Goal: Feedback & Contribution: Leave review/rating

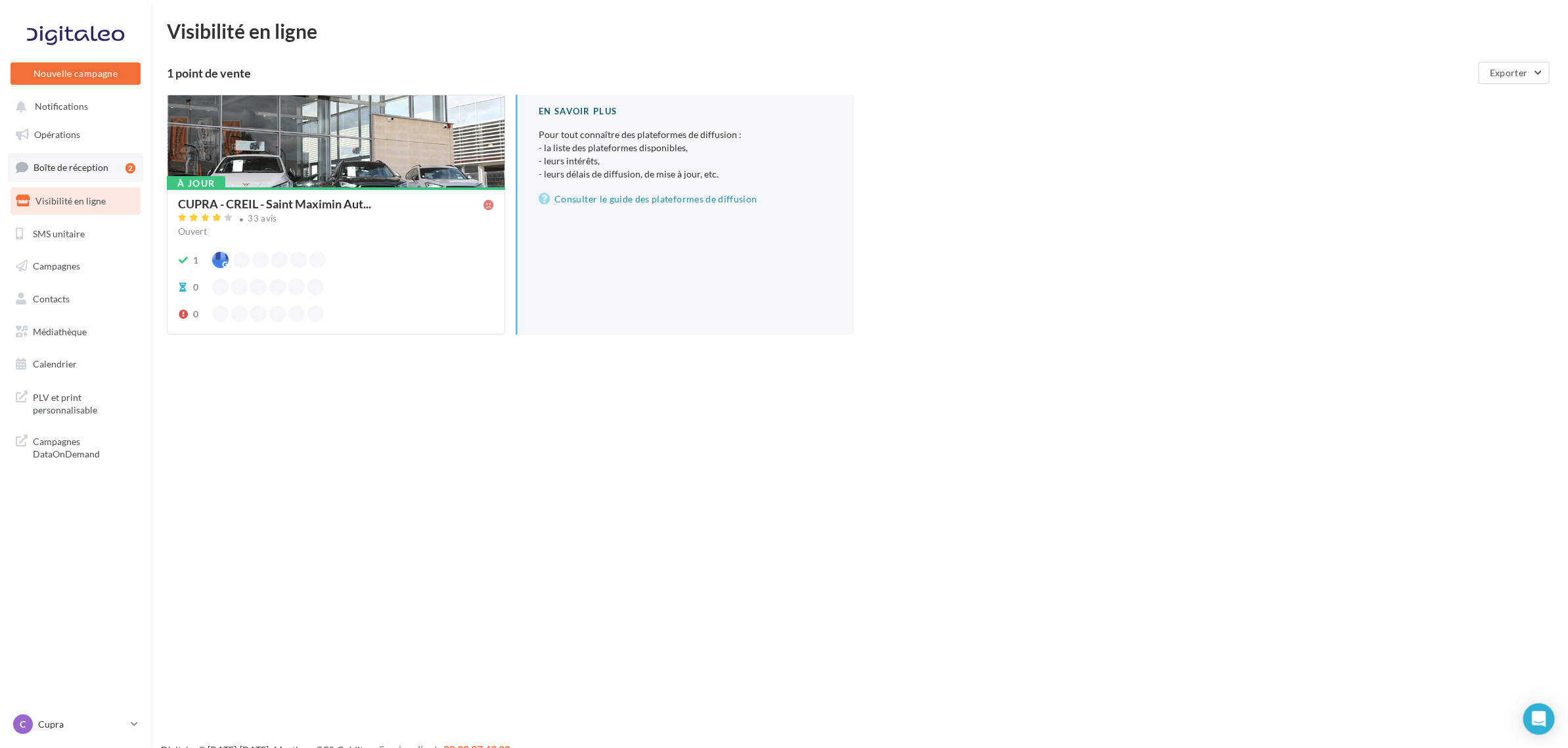
click at [81, 169] on span "Boîte de réception" at bounding box center [71, 167] width 74 height 11
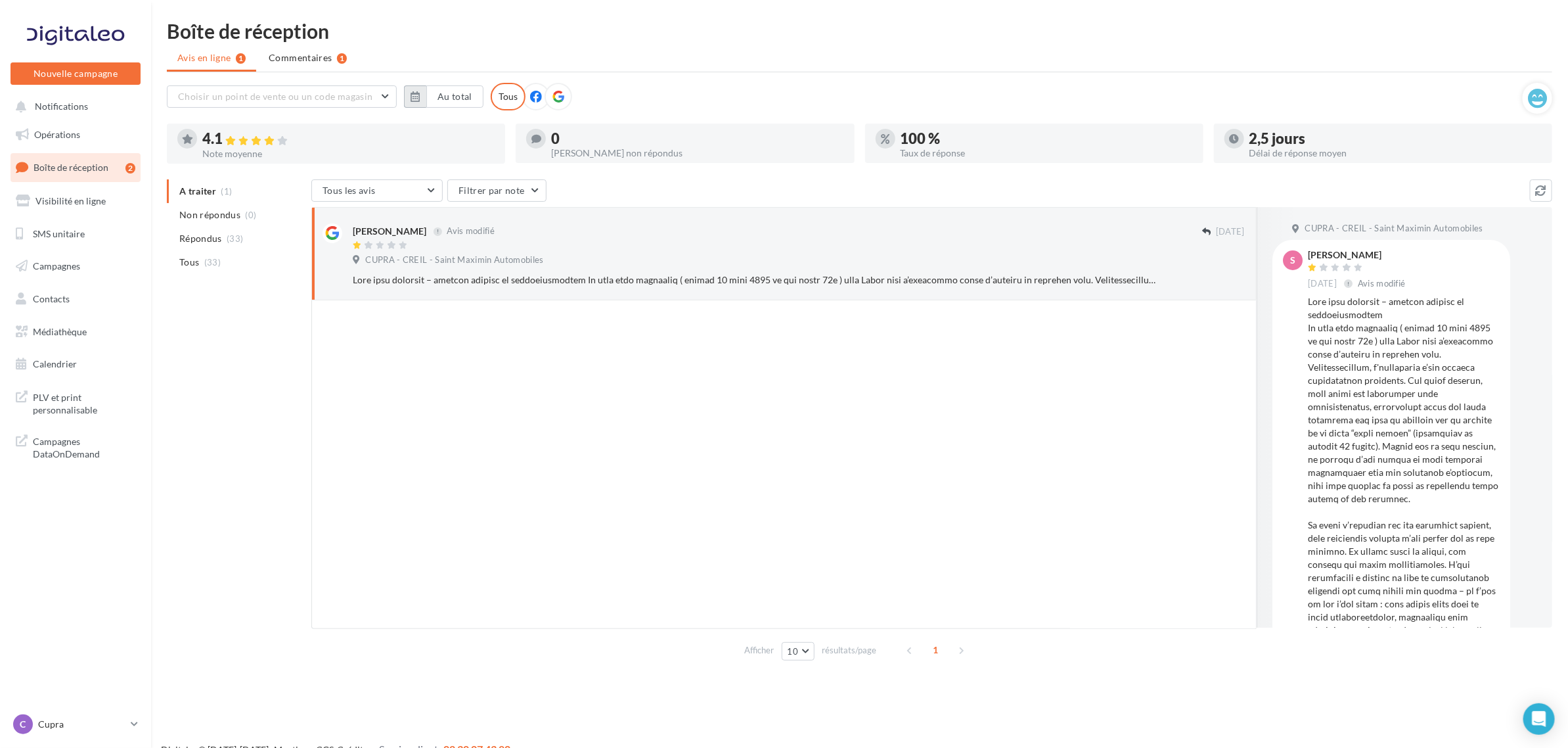
click at [408, 94] on button "button" at bounding box center [414, 96] width 22 height 22
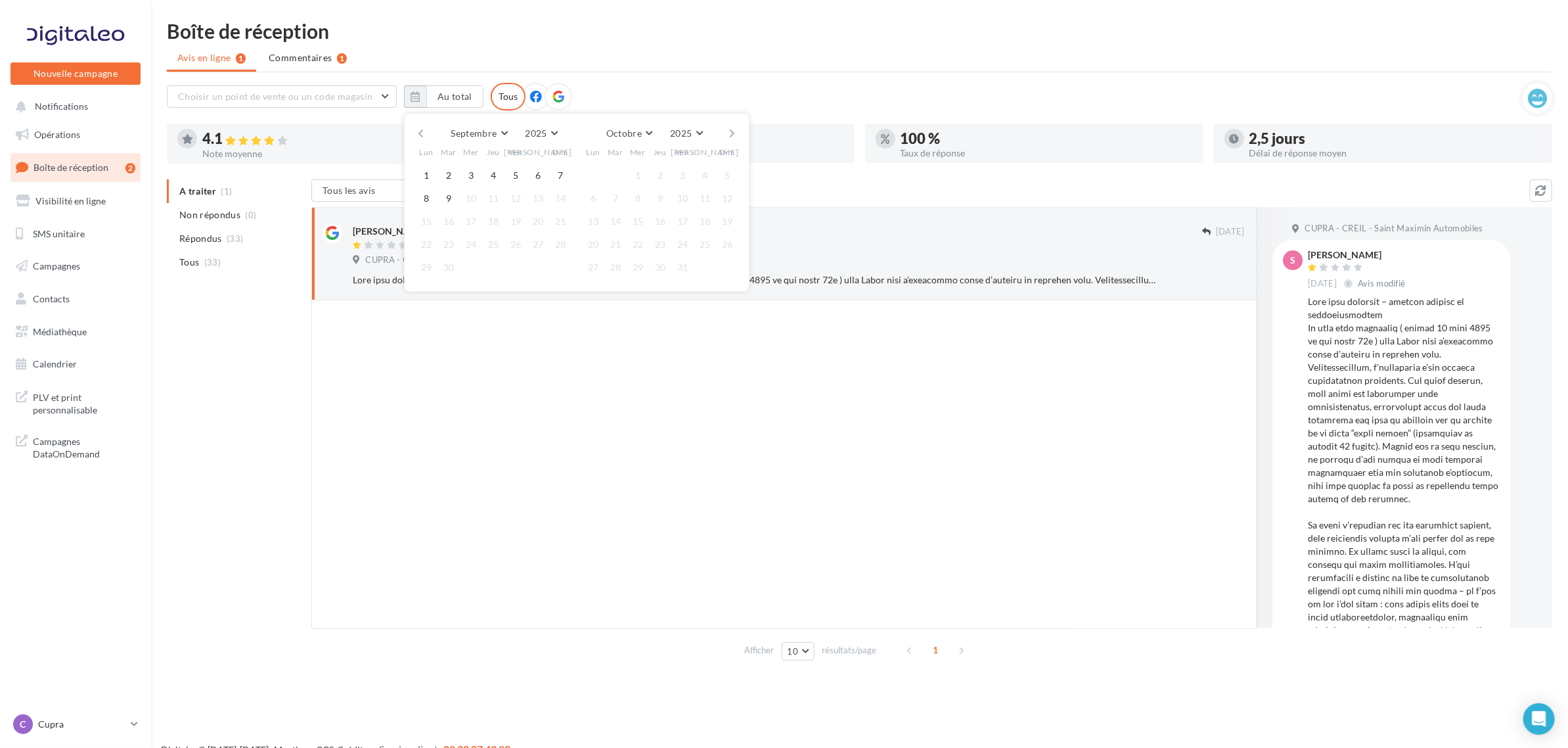
click at [419, 134] on button "button" at bounding box center [421, 133] width 11 height 18
click at [494, 180] on button "1" at bounding box center [493, 175] width 20 height 20
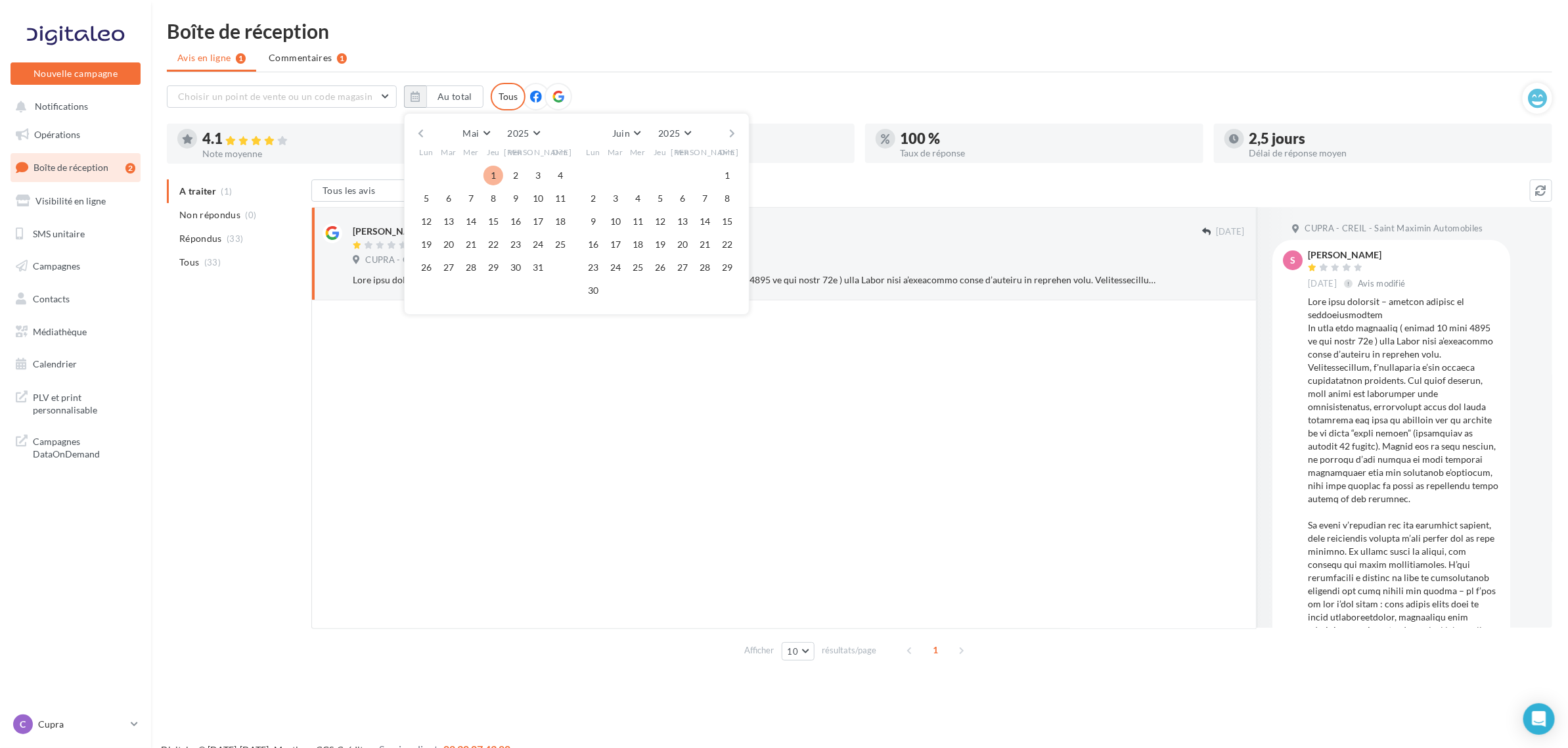
click at [417, 135] on button "button" at bounding box center [421, 133] width 11 height 18
click at [455, 171] on button "1" at bounding box center [448, 175] width 20 height 20
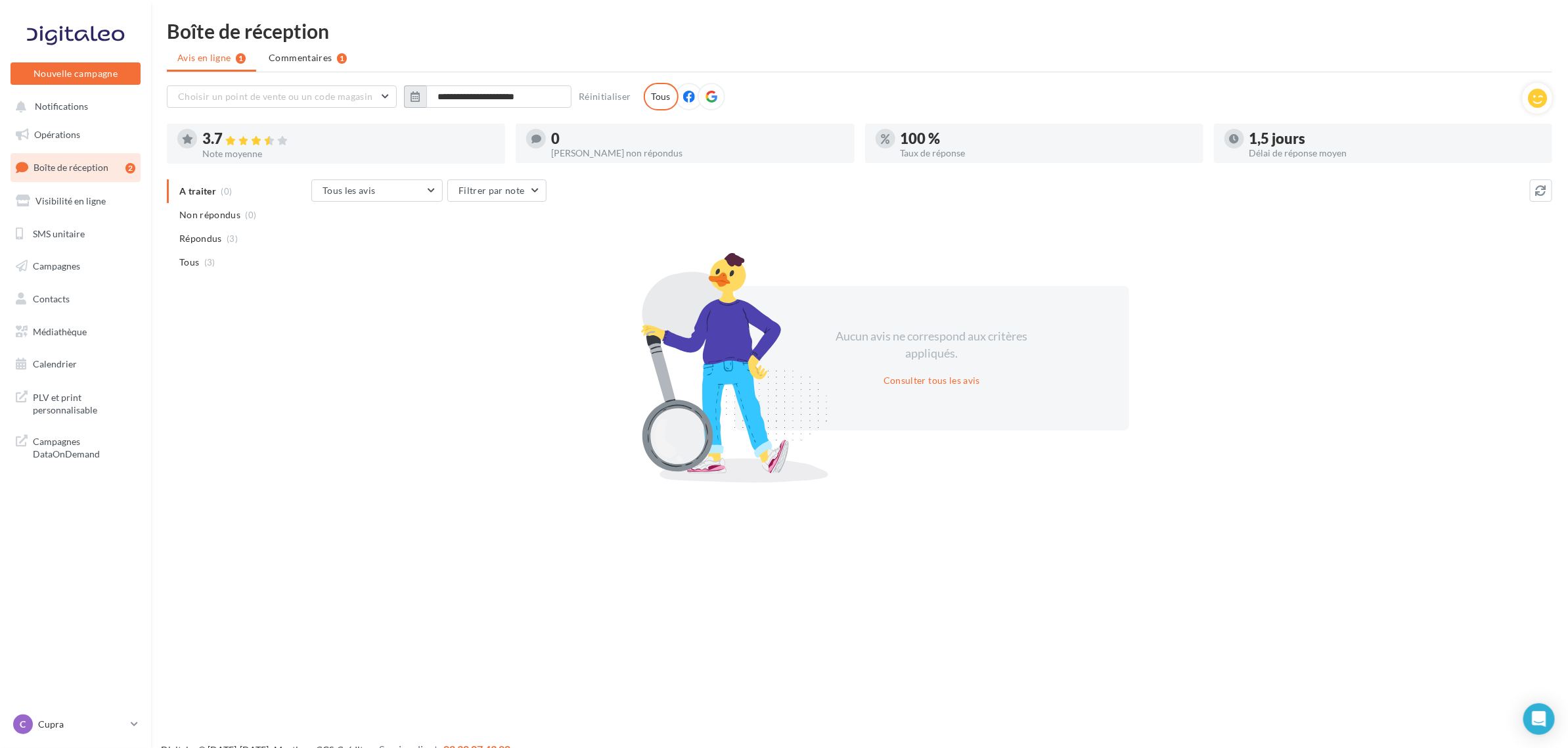
click at [408, 96] on button "button" at bounding box center [414, 96] width 22 height 22
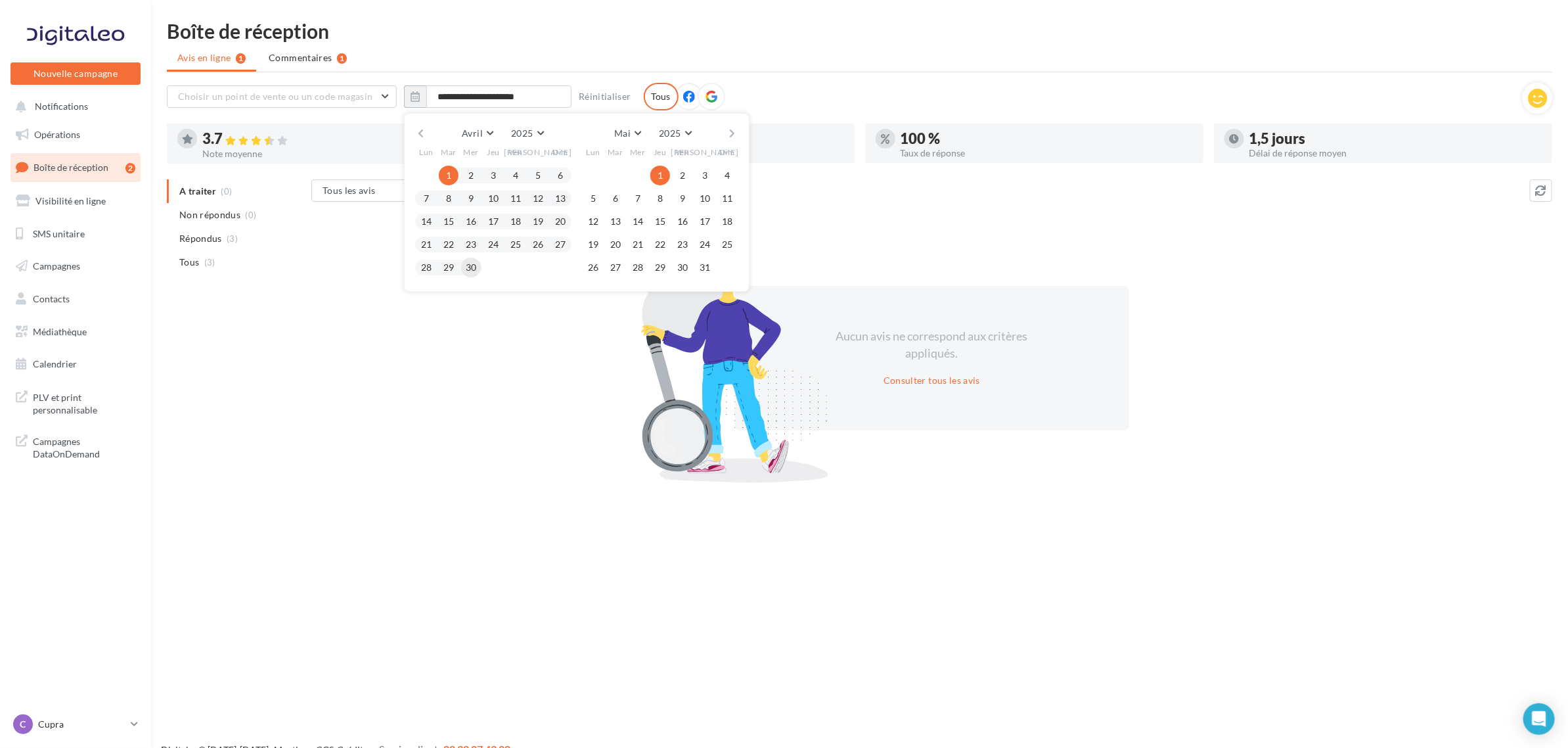
click at [471, 262] on button "30" at bounding box center [471, 267] width 20 height 20
click at [445, 166] on button "1" at bounding box center [448, 175] width 20 height 20
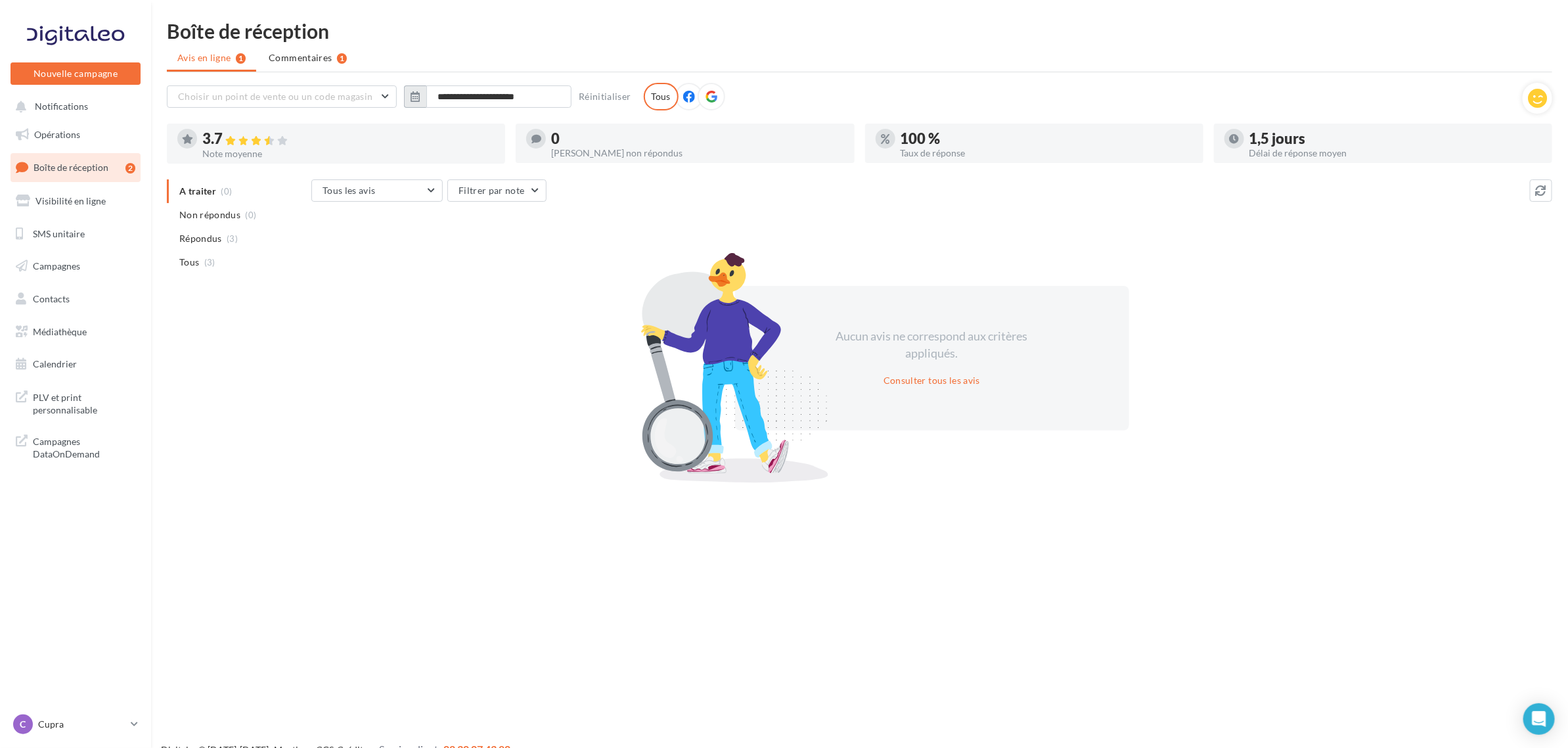
click at [407, 97] on button "button" at bounding box center [414, 96] width 22 height 22
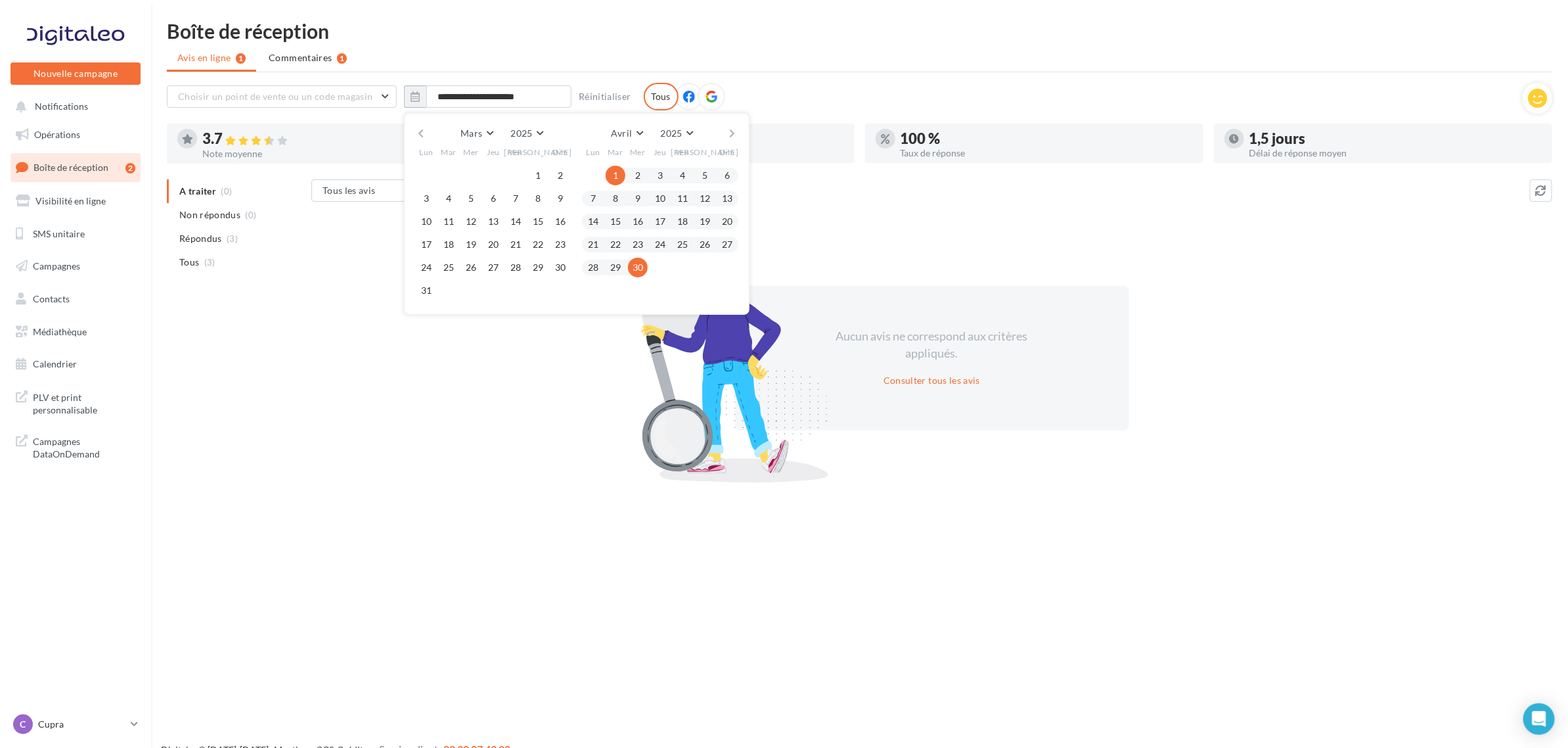
click at [729, 129] on button "button" at bounding box center [732, 133] width 11 height 18
click at [665, 171] on button "1" at bounding box center [660, 175] width 20 height 20
click at [707, 261] on button "31" at bounding box center [705, 267] width 20 height 20
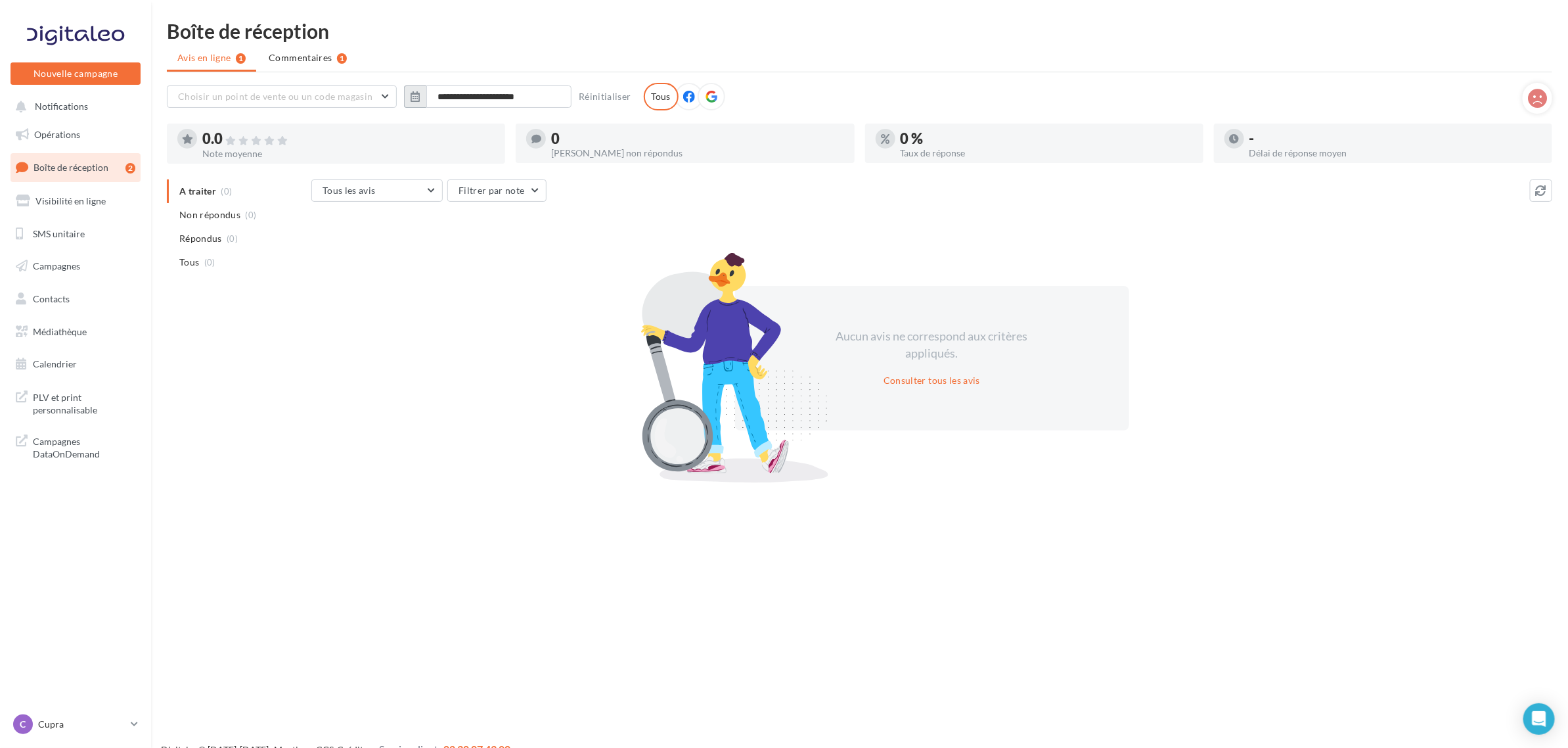
click at [419, 97] on icon "button" at bounding box center [415, 96] width 10 height 11
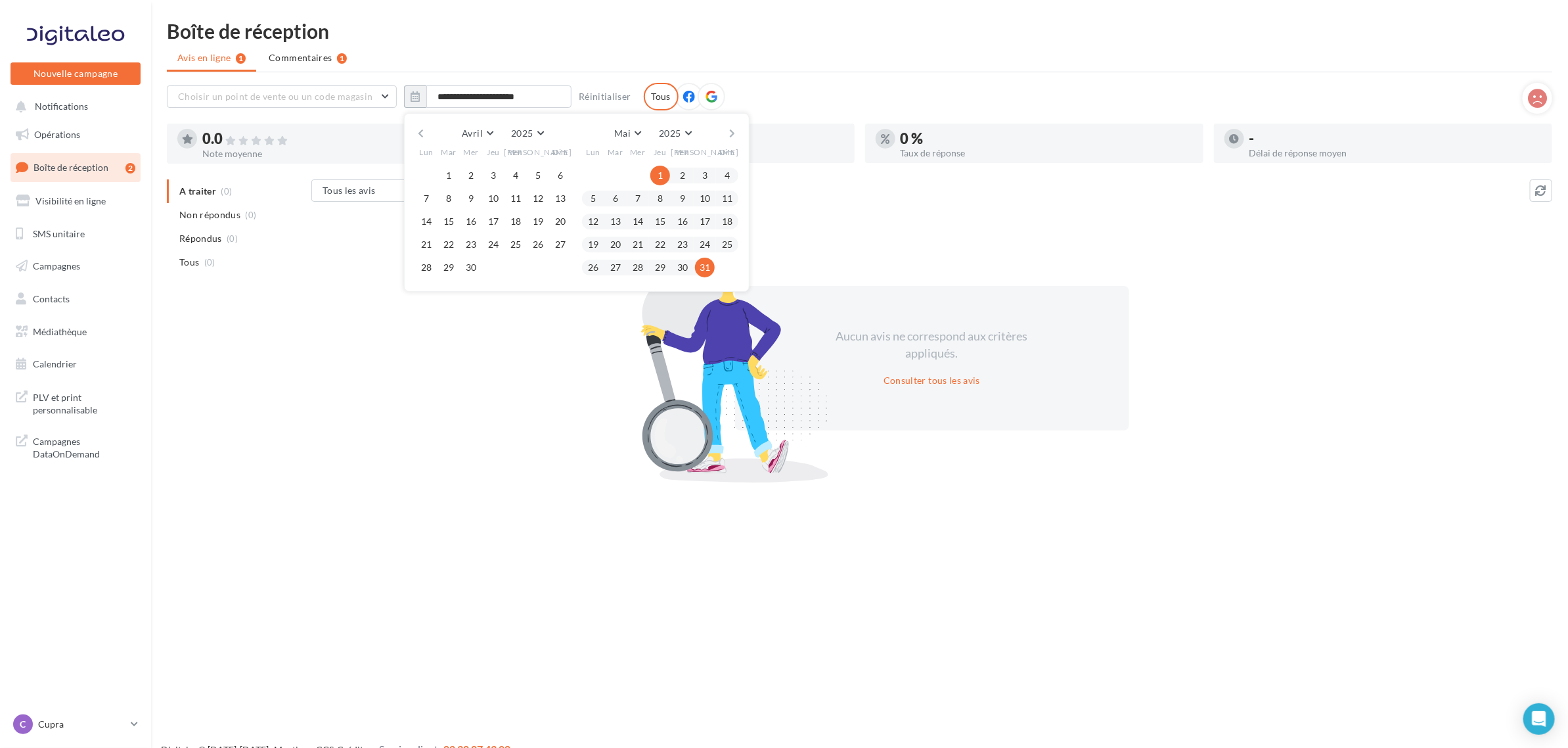
click at [735, 133] on button "button" at bounding box center [732, 133] width 11 height 18
click at [728, 175] on button "1" at bounding box center [727, 175] width 20 height 20
click at [592, 296] on button "30" at bounding box center [593, 290] width 20 height 20
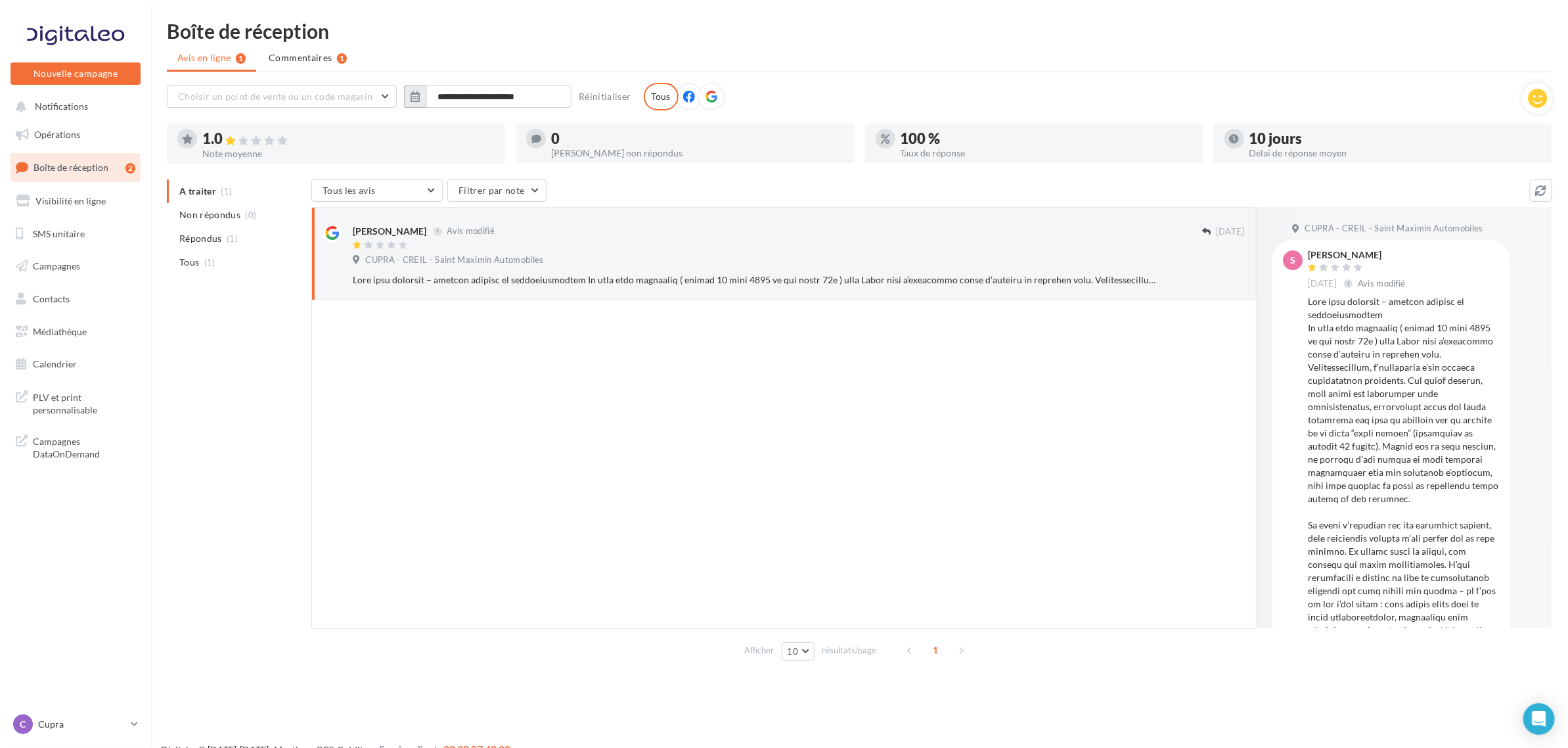
click at [417, 96] on icon "button" at bounding box center [415, 96] width 10 height 11
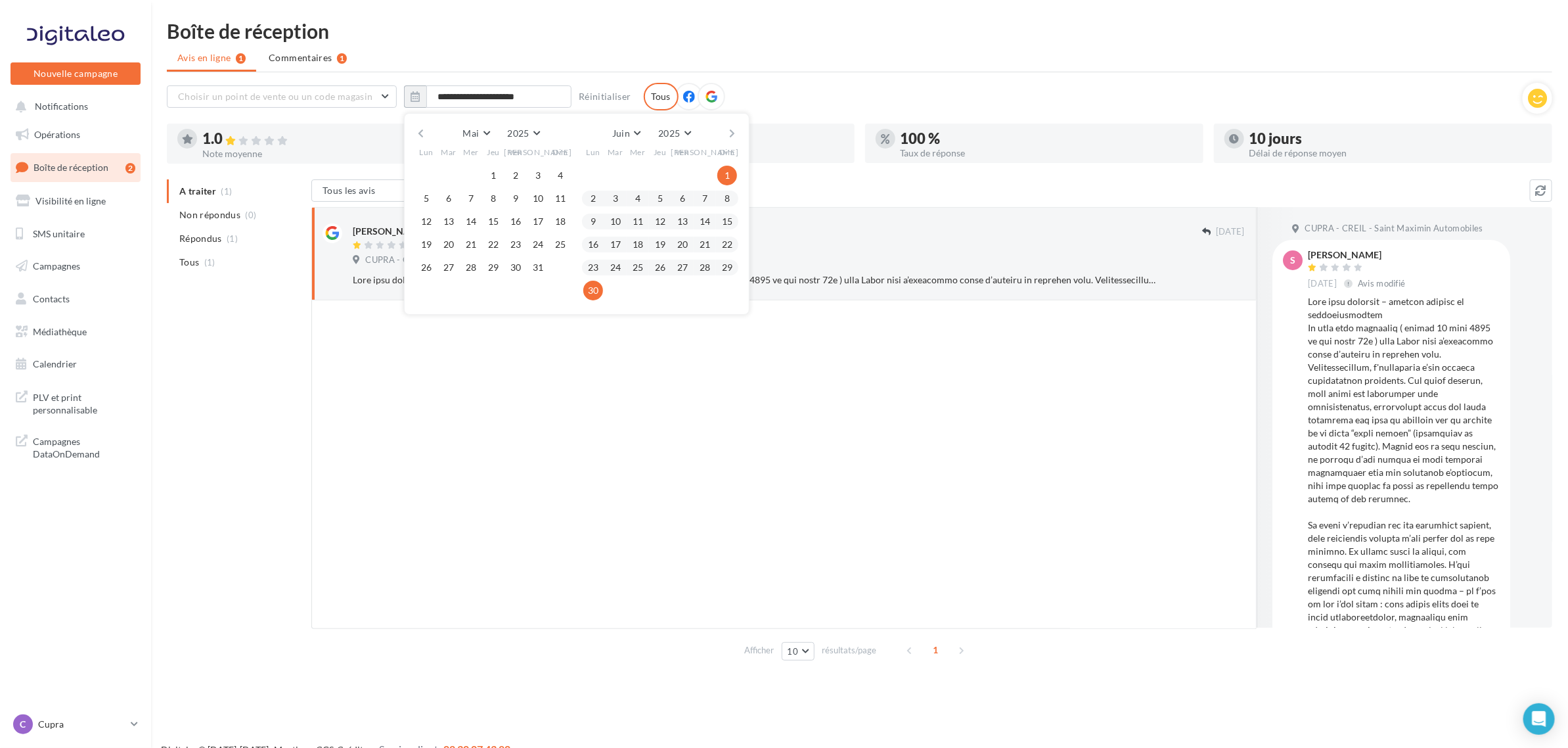
click at [737, 133] on button "button" at bounding box center [732, 133] width 11 height 18
click at [611, 171] on button "1" at bounding box center [615, 175] width 20 height 20
click at [658, 267] on button "31" at bounding box center [660, 267] width 20 height 20
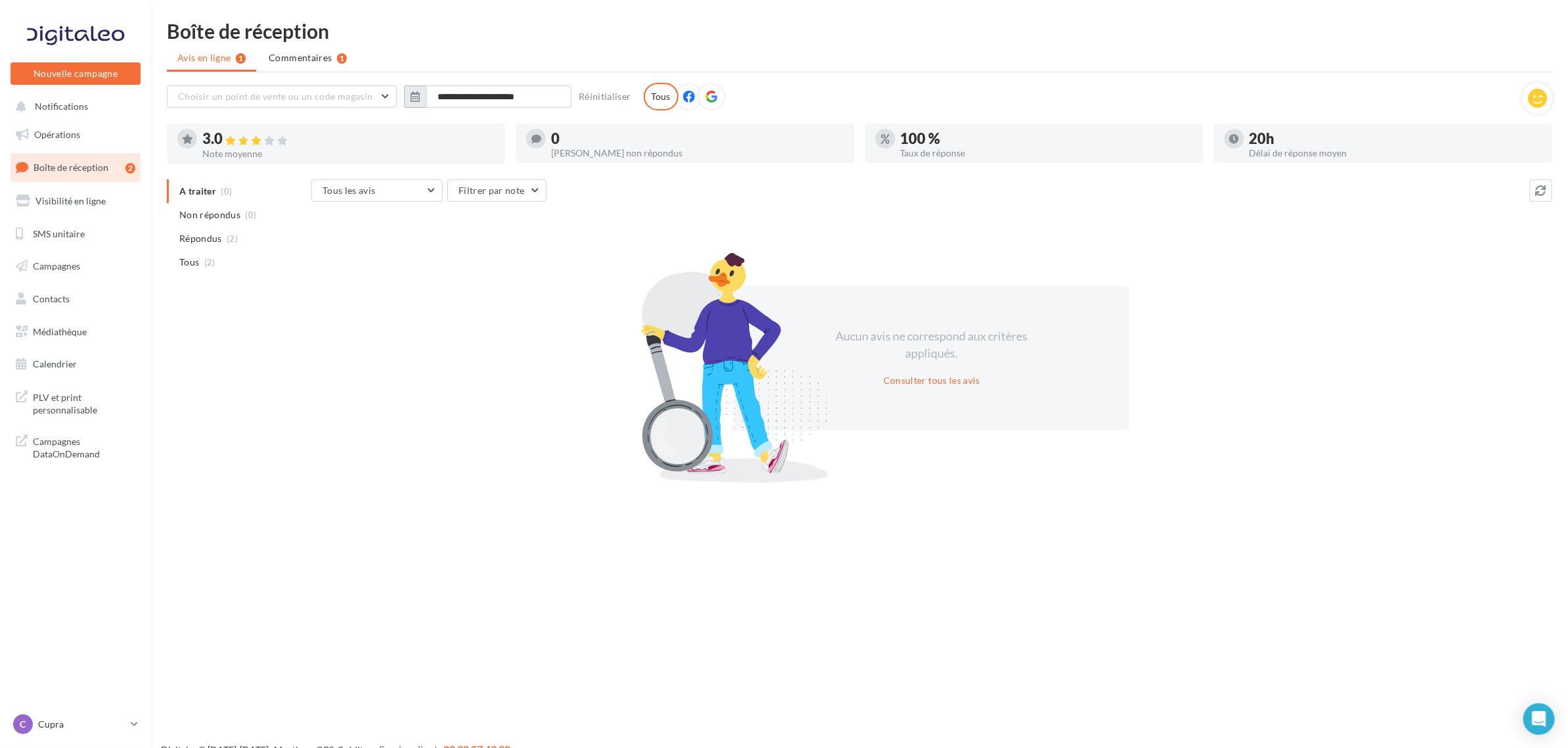
click at [413, 100] on icon "button" at bounding box center [415, 96] width 10 height 11
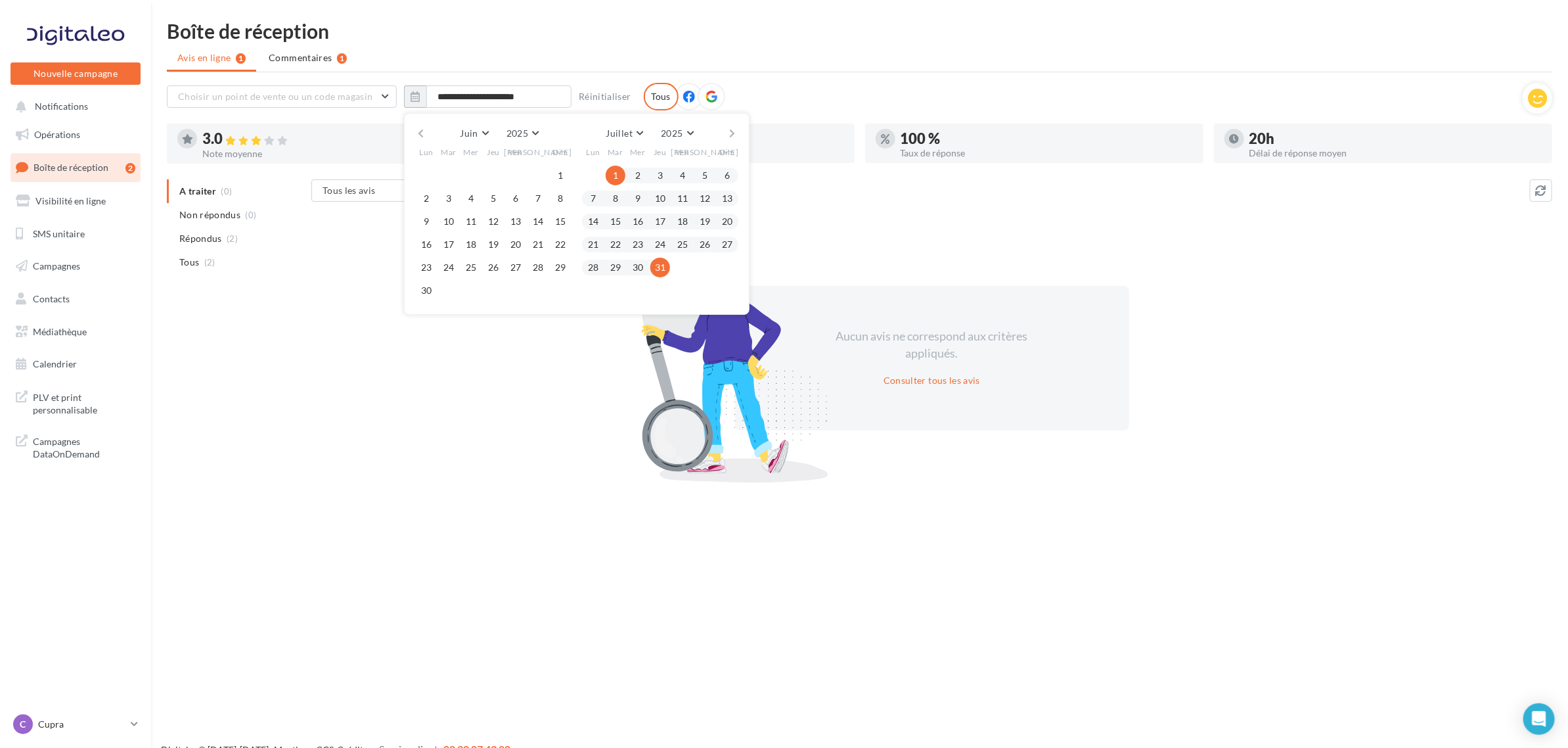
click at [730, 135] on button "button" at bounding box center [732, 133] width 11 height 18
click at [676, 173] on button "1" at bounding box center [682, 175] width 20 height 20
click at [724, 268] on button "31" at bounding box center [727, 267] width 20 height 20
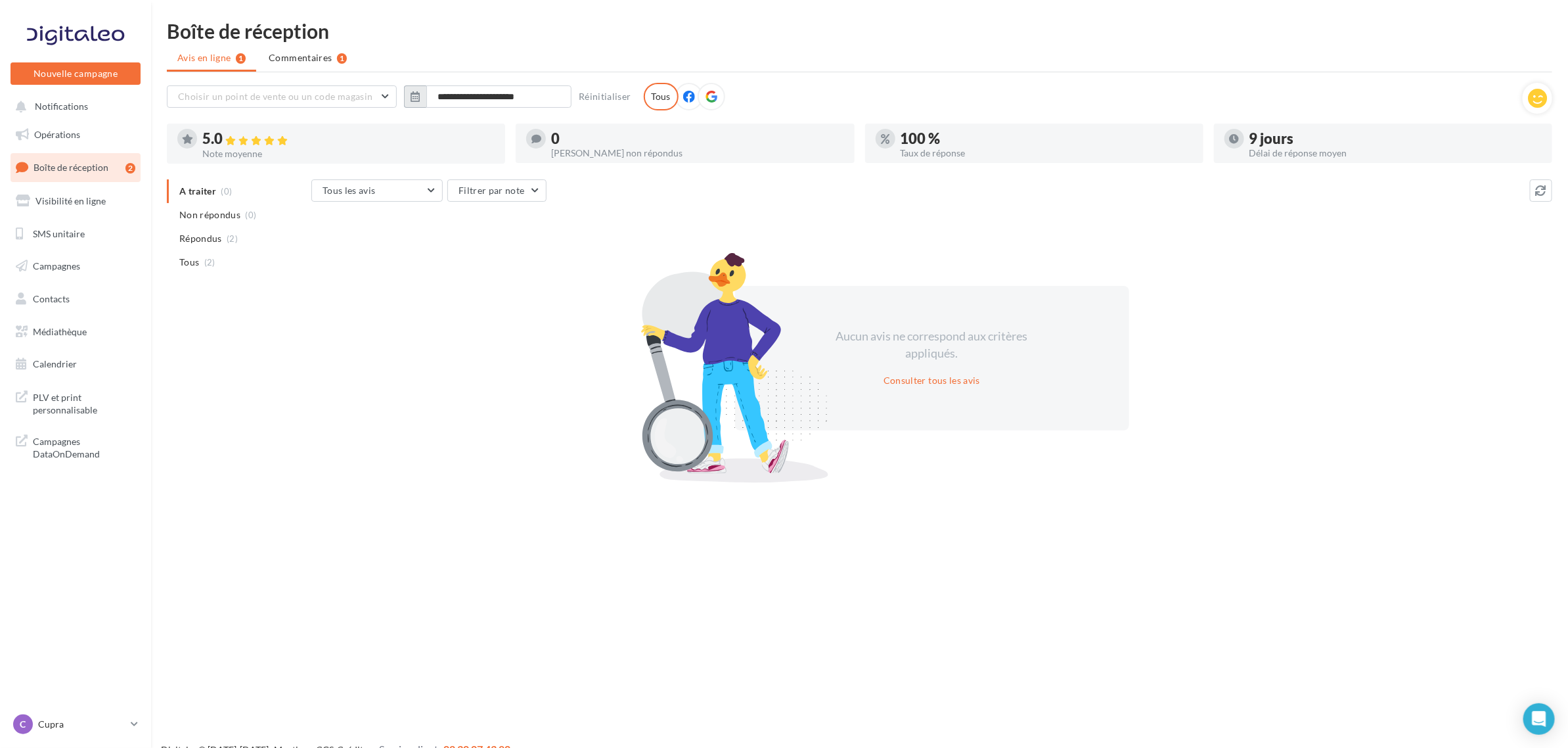
click at [415, 100] on icon "button" at bounding box center [415, 96] width 10 height 11
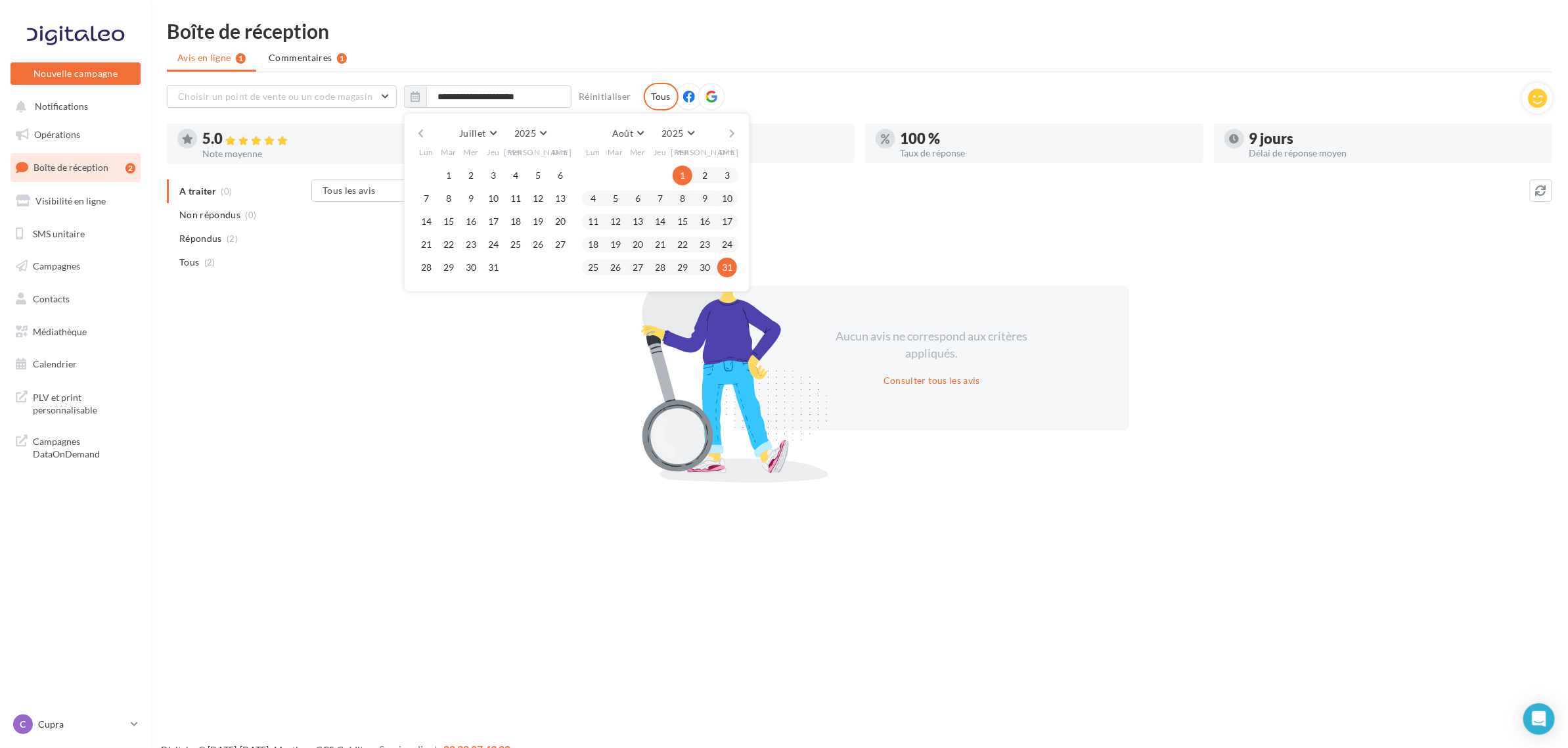
click at [946, 50] on ul "Avis en ligne 1 Commentaires 1" at bounding box center [859, 59] width 1386 height 27
